Goal: Transaction & Acquisition: Purchase product/service

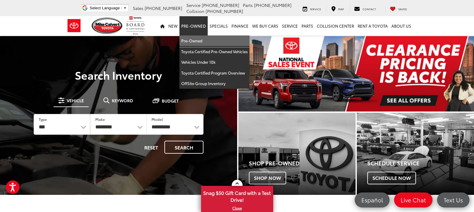
click at [203, 46] on link "Pre-Owned" at bounding box center [214, 40] width 70 height 11
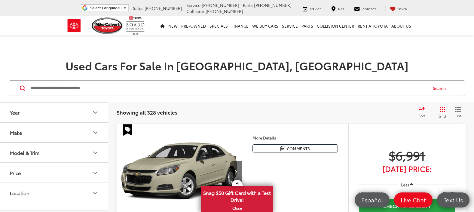
click at [124, 86] on input "Search by Make, Model, or Keyword" at bounding box center [228, 88] width 397 height 14
type input "*******"
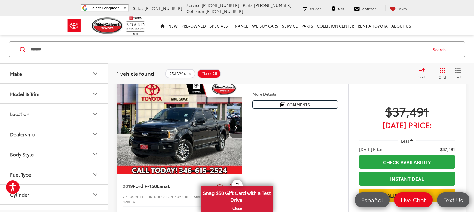
scroll to position [90, 0]
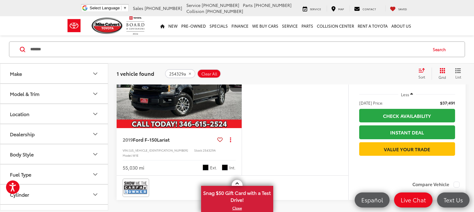
click at [201, 106] on img "2019 Ford F-150 Lariat 0" at bounding box center [179, 81] width 126 height 94
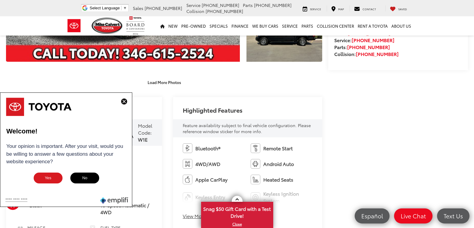
scroll to position [180, 0]
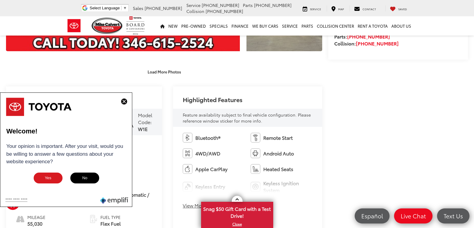
click at [124, 103] on img at bounding box center [124, 101] width 6 height 6
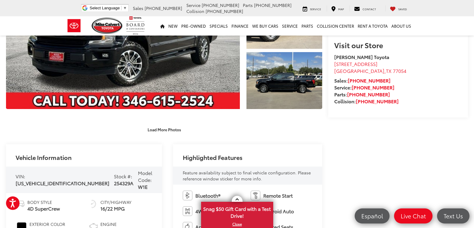
scroll to position [150, 0]
